Goal: Task Accomplishment & Management: Manage account settings

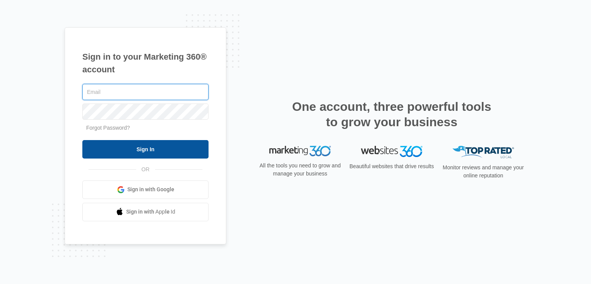
type input "a.wray@Drainbo.com"
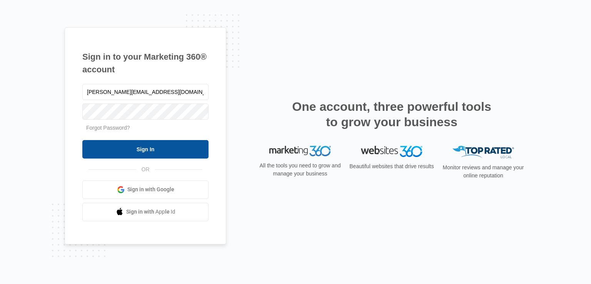
click at [154, 154] on input "Sign In" at bounding box center [145, 149] width 126 height 18
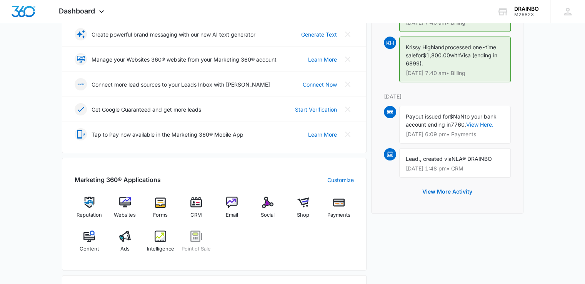
scroll to position [190, 0]
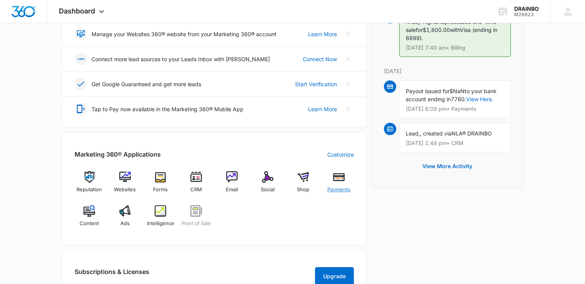
click at [338, 180] on img at bounding box center [339, 177] width 12 height 12
